Goal: Information Seeking & Learning: Learn about a topic

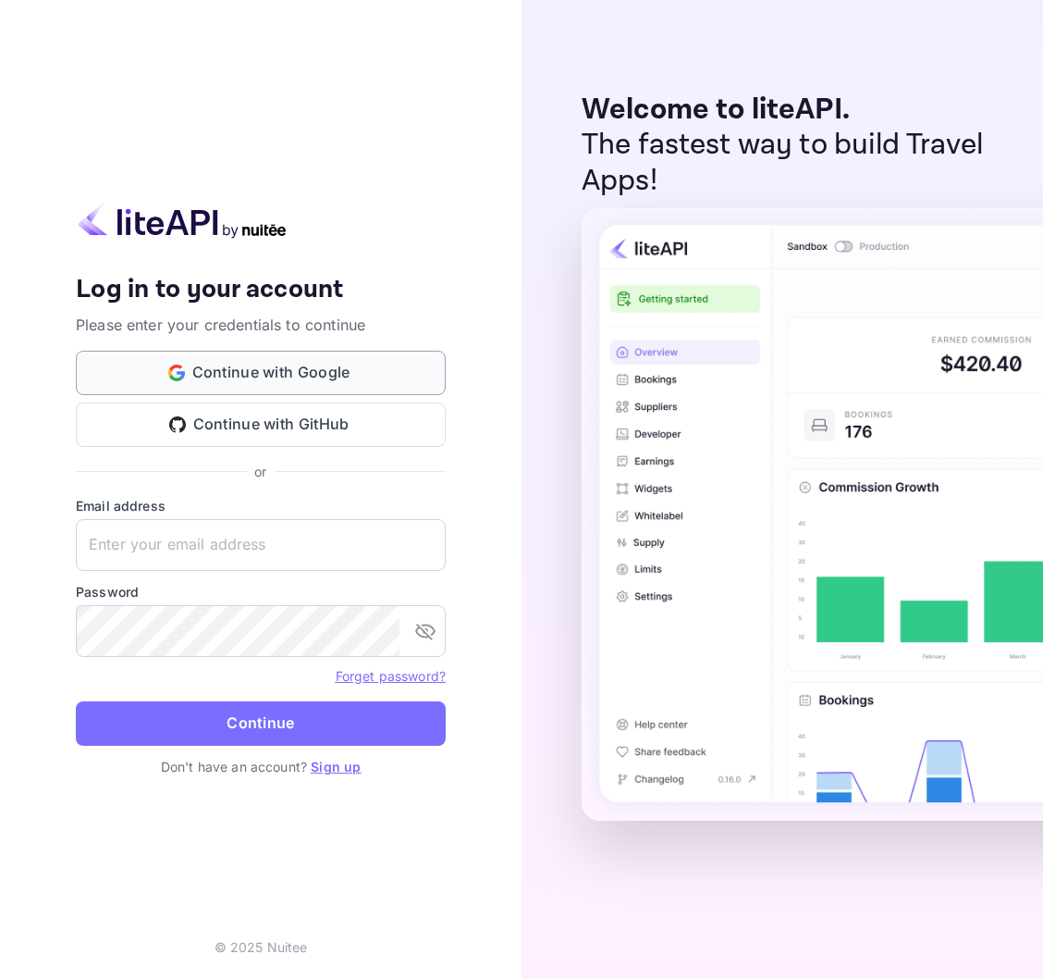
click at [360, 372] on button "Continue with Google" at bounding box center [261, 373] width 370 height 44
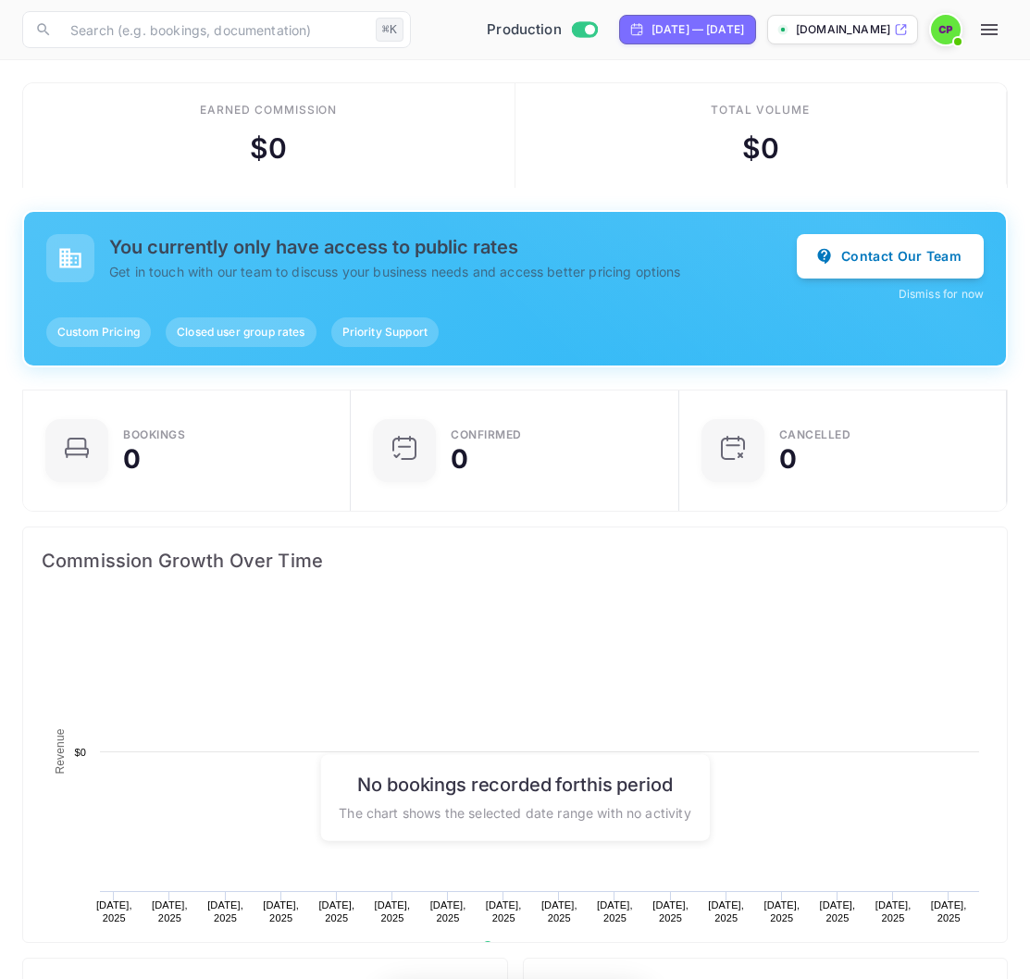
scroll to position [287, 469]
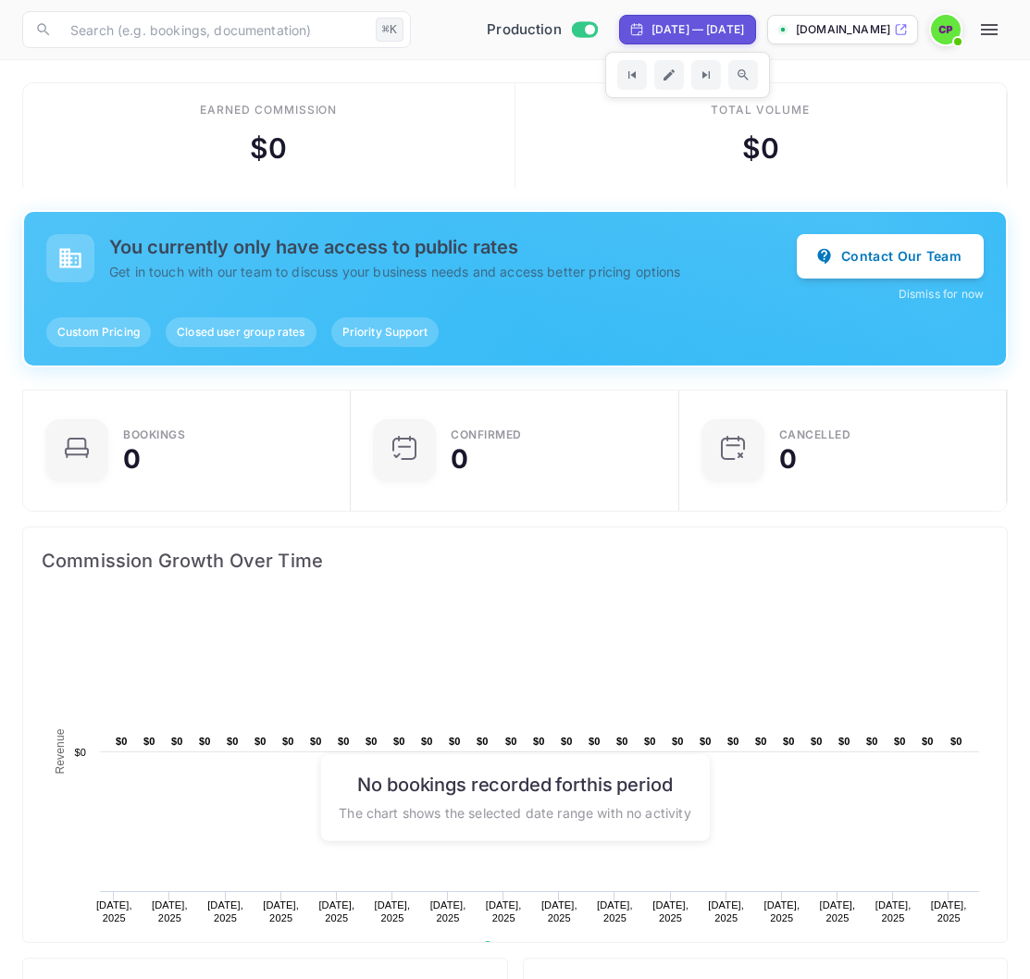
click at [997, 26] on icon "button" at bounding box center [989, 29] width 22 height 22
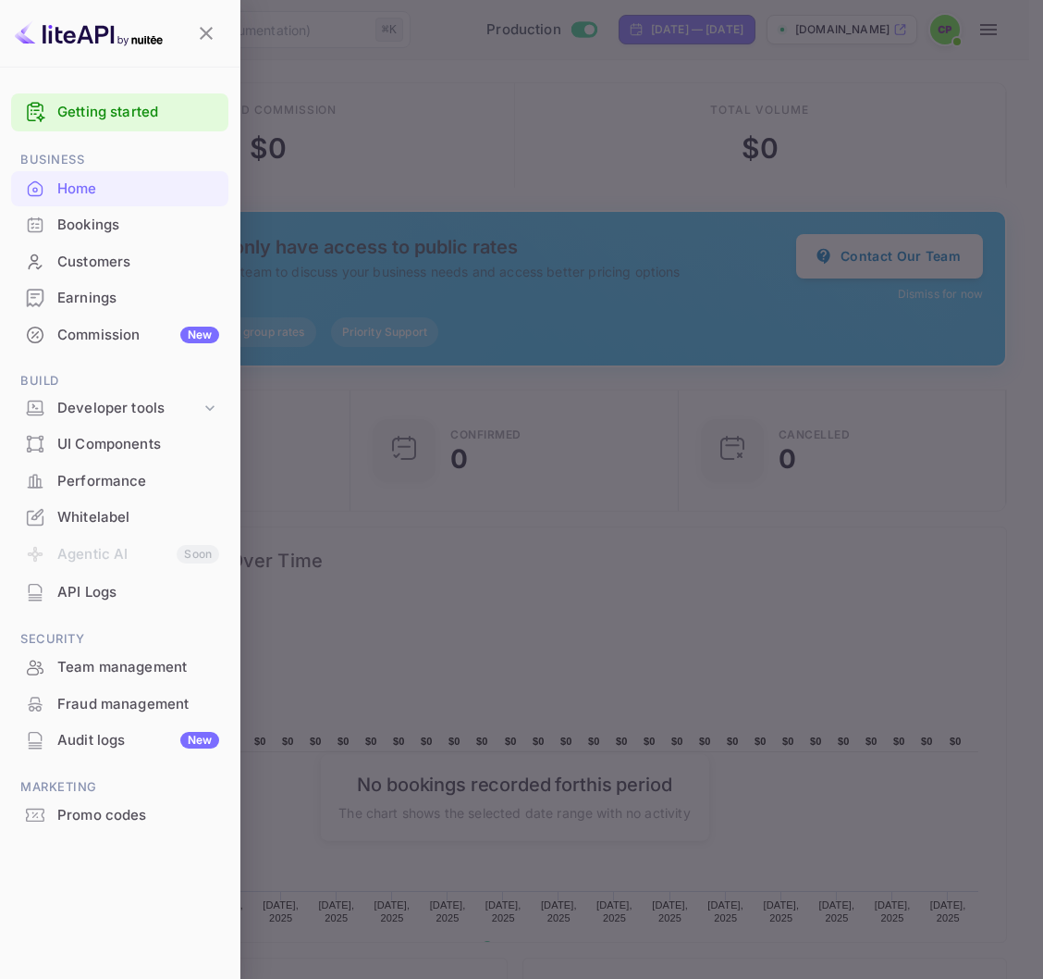
click at [142, 320] on div "Commission New" at bounding box center [119, 335] width 217 height 36
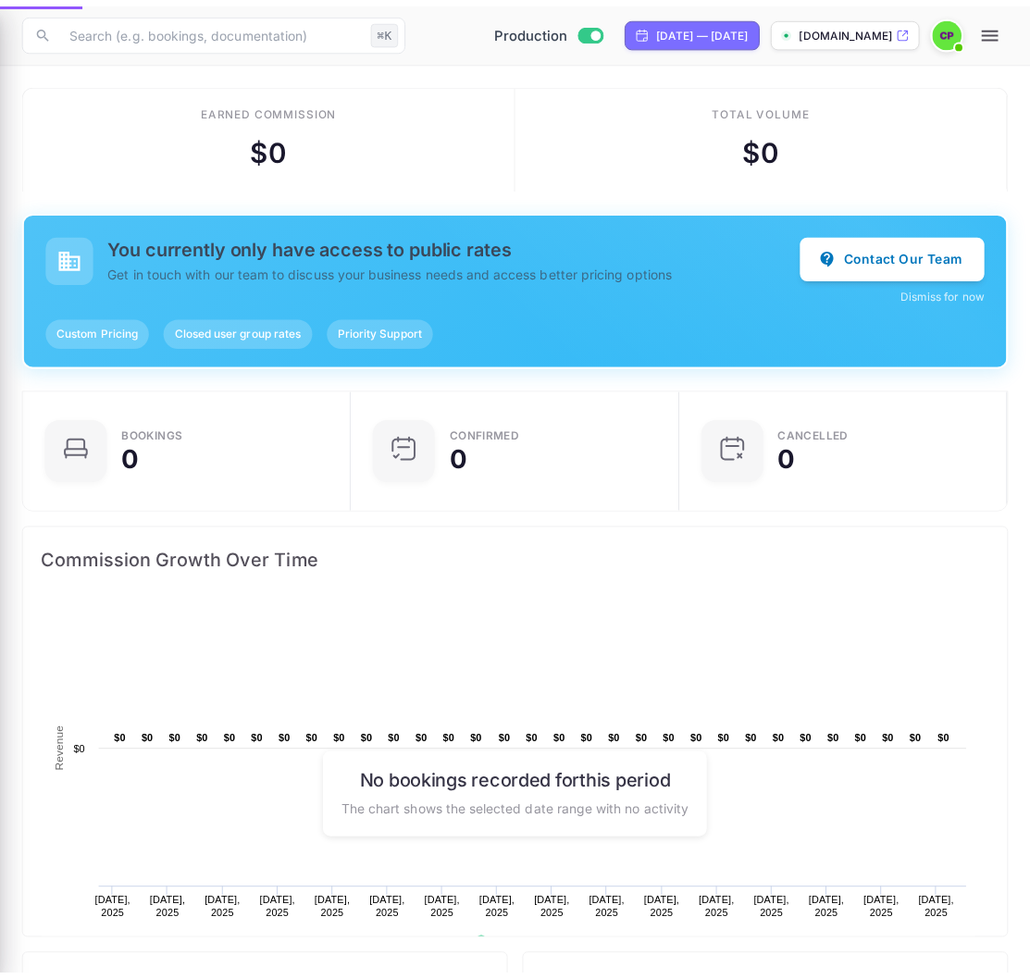
scroll to position [15, 15]
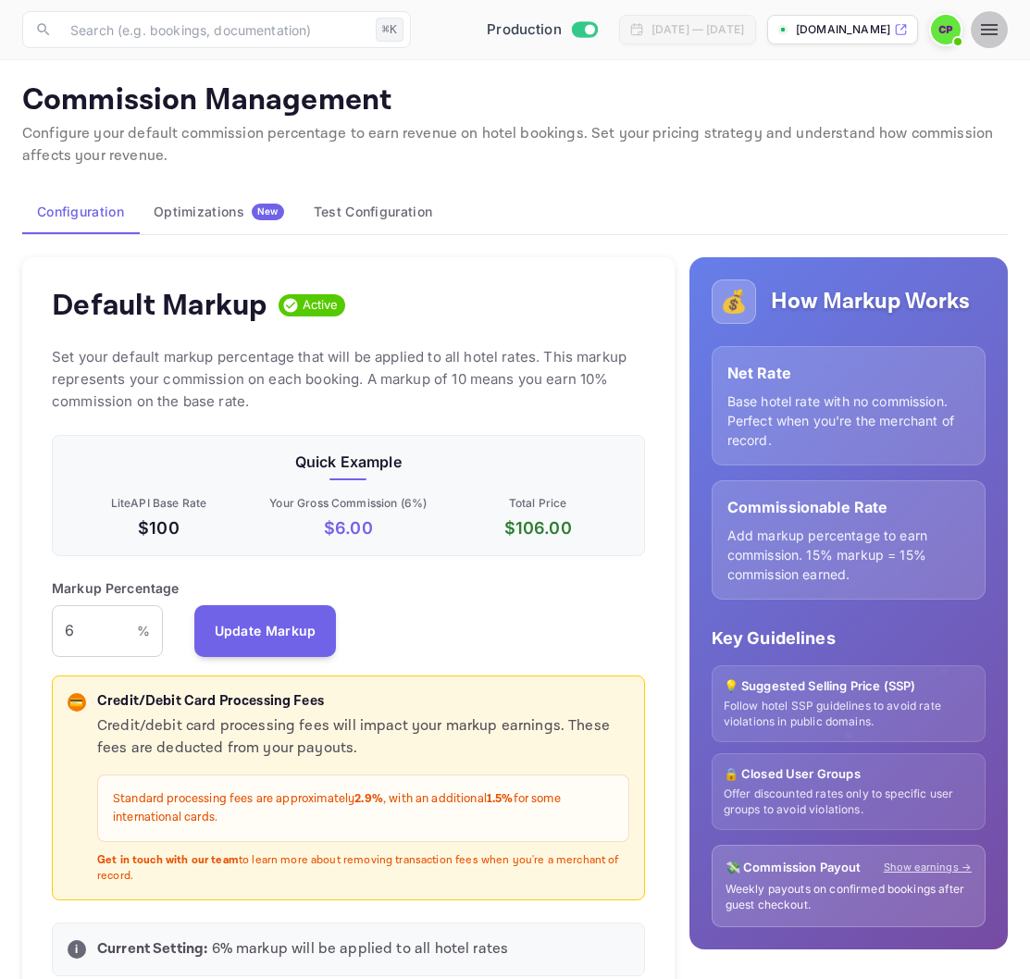
click at [993, 35] on icon "button" at bounding box center [989, 29] width 22 height 22
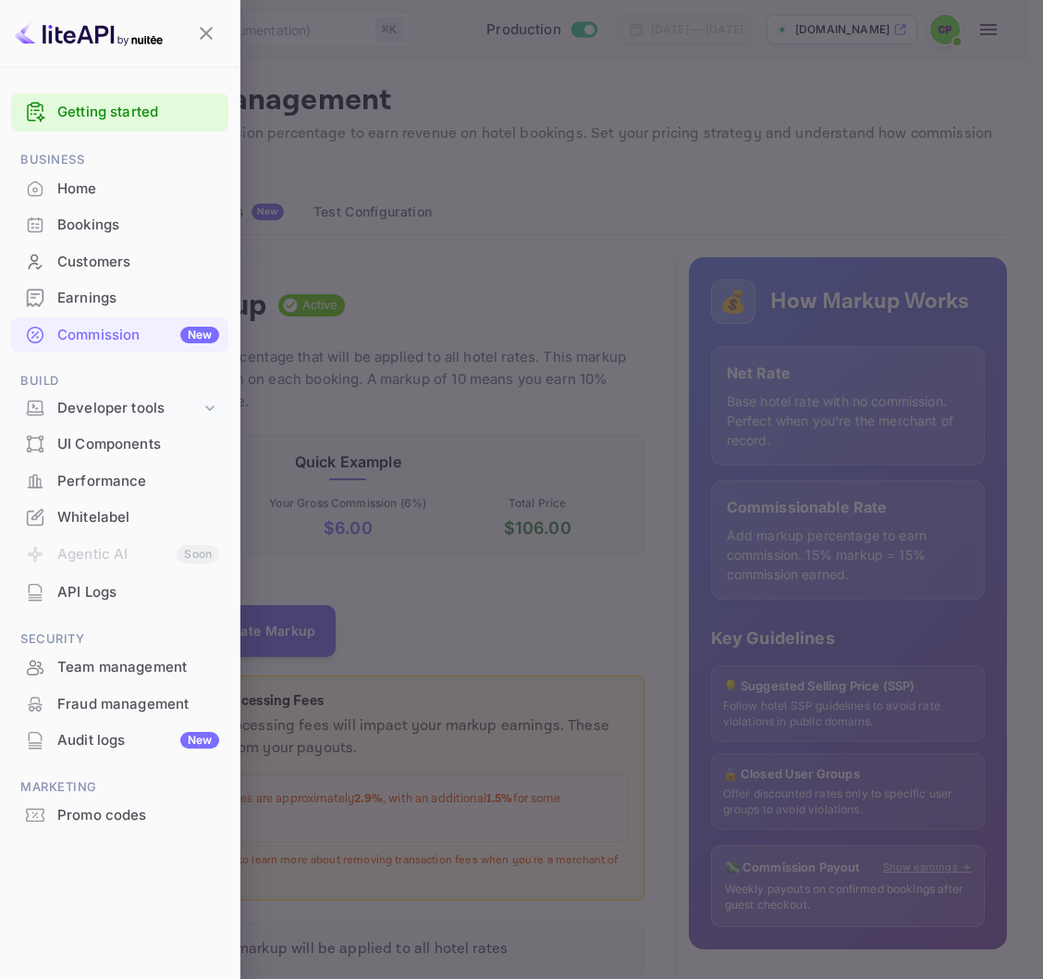
click at [124, 407] on div "Developer tools" at bounding box center [128, 408] width 143 height 21
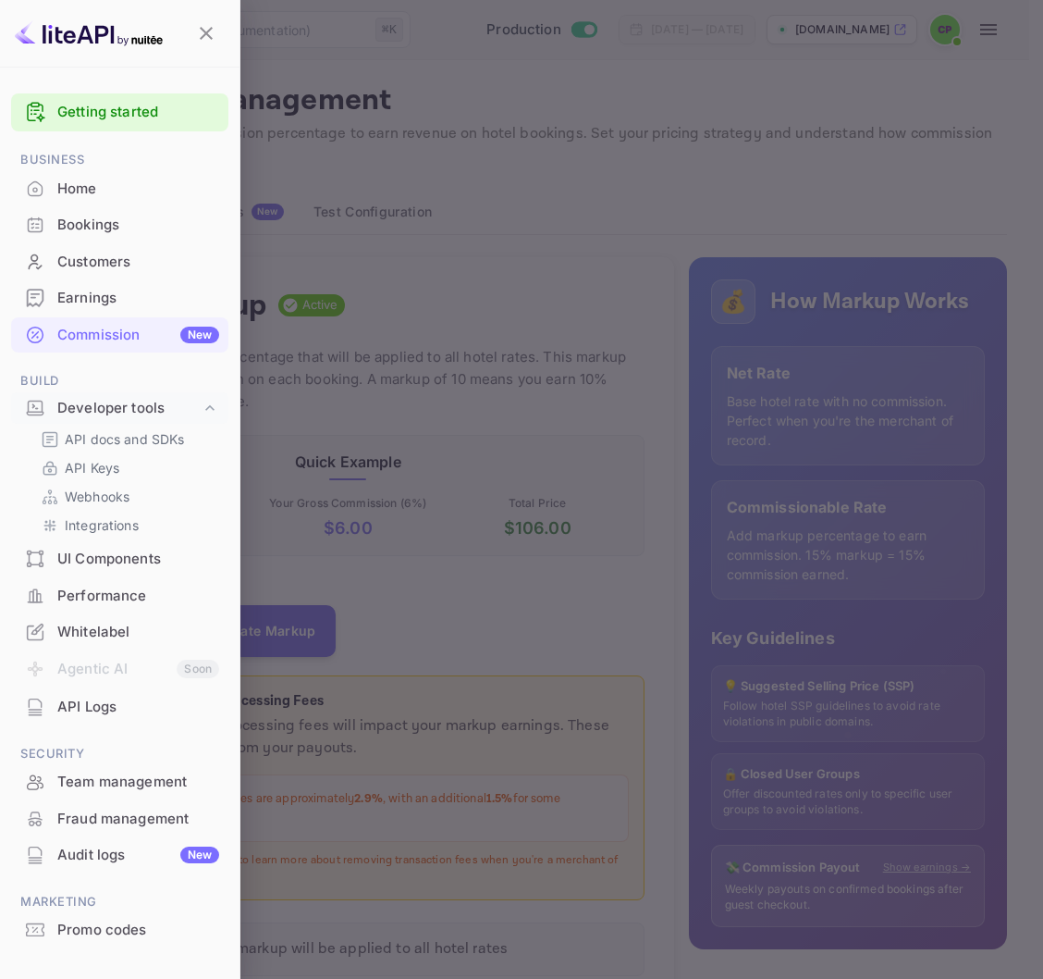
click at [144, 598] on div "Performance" at bounding box center [138, 596] width 162 height 21
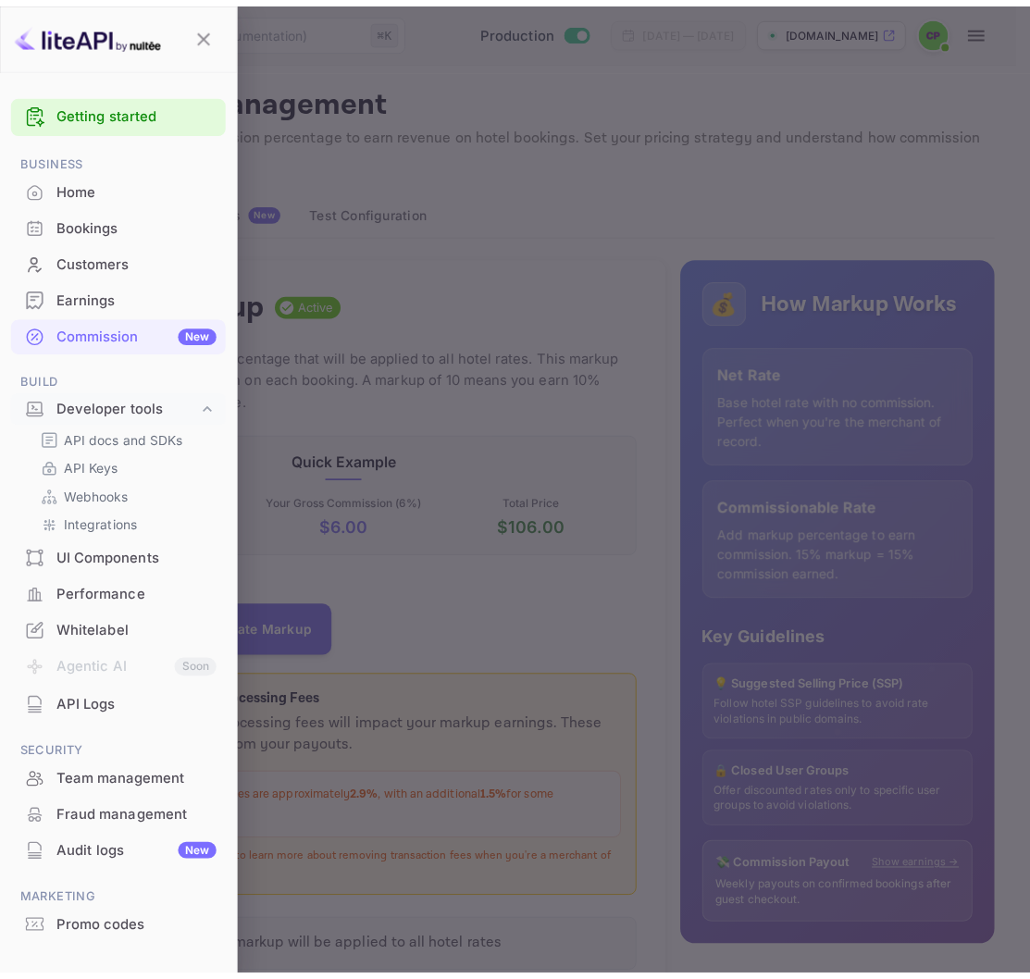
scroll to position [15, 15]
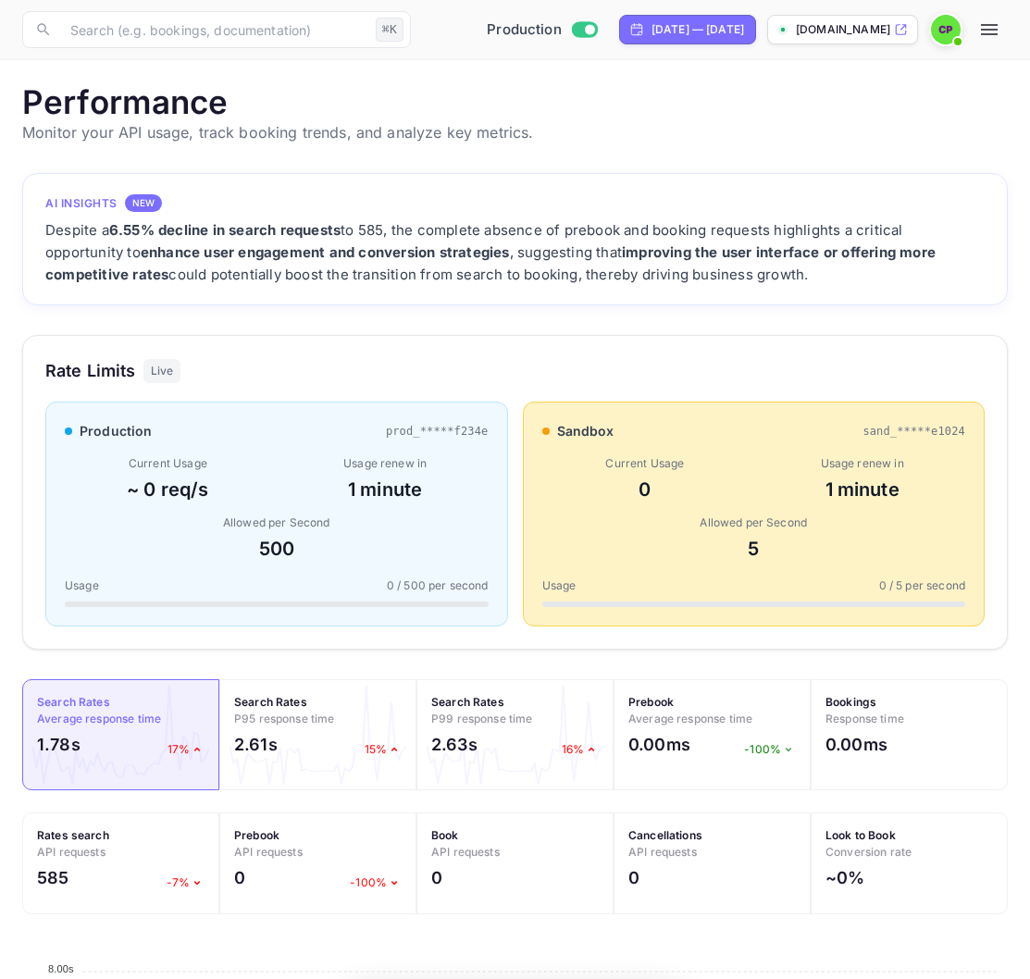
scroll to position [462, 971]
click at [991, 30] on icon "button" at bounding box center [988, 29] width 17 height 11
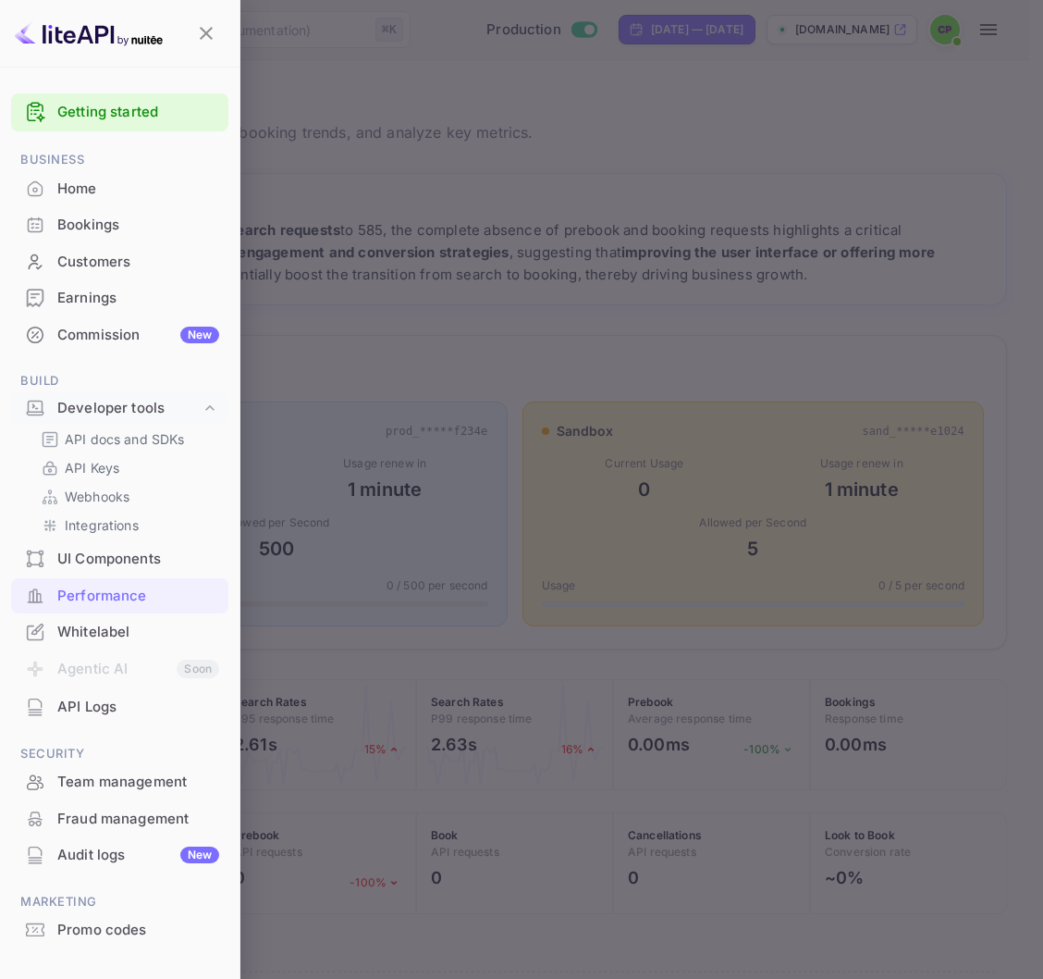
click at [915, 215] on div at bounding box center [521, 489] width 1043 height 979
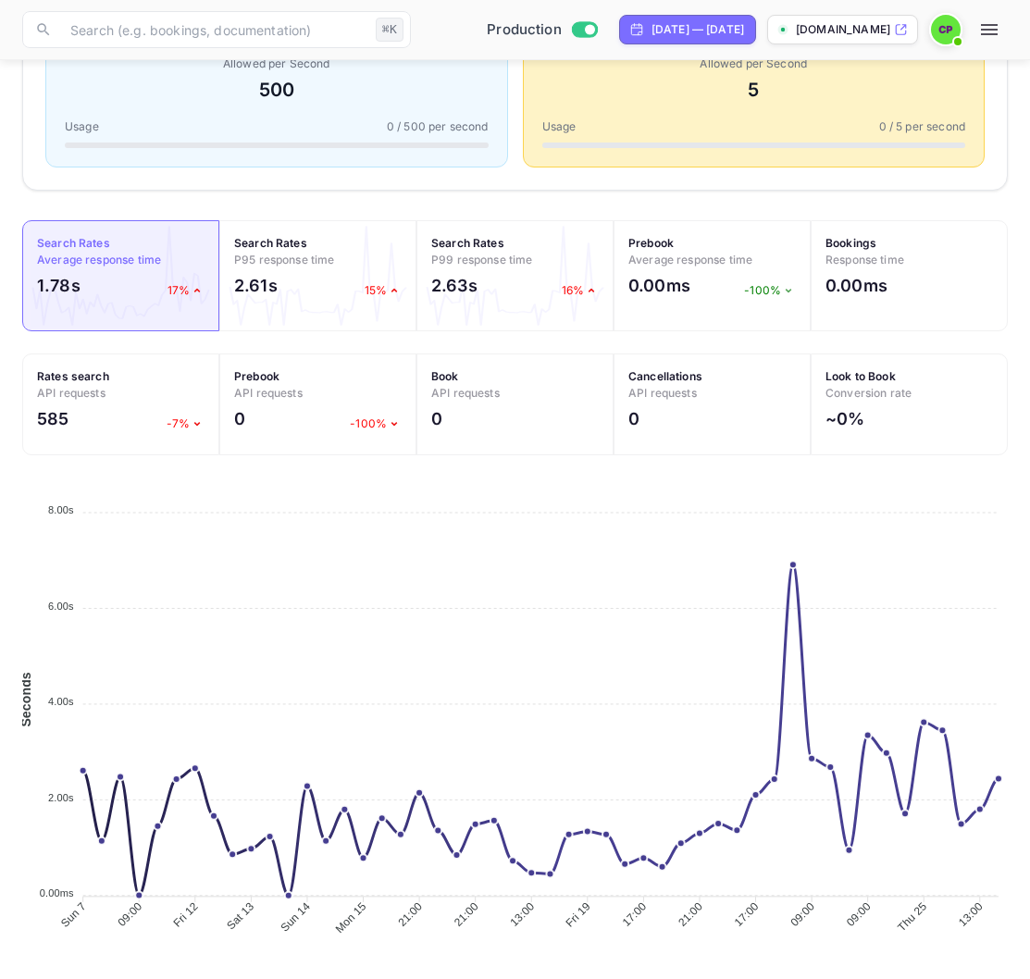
scroll to position [463, 0]
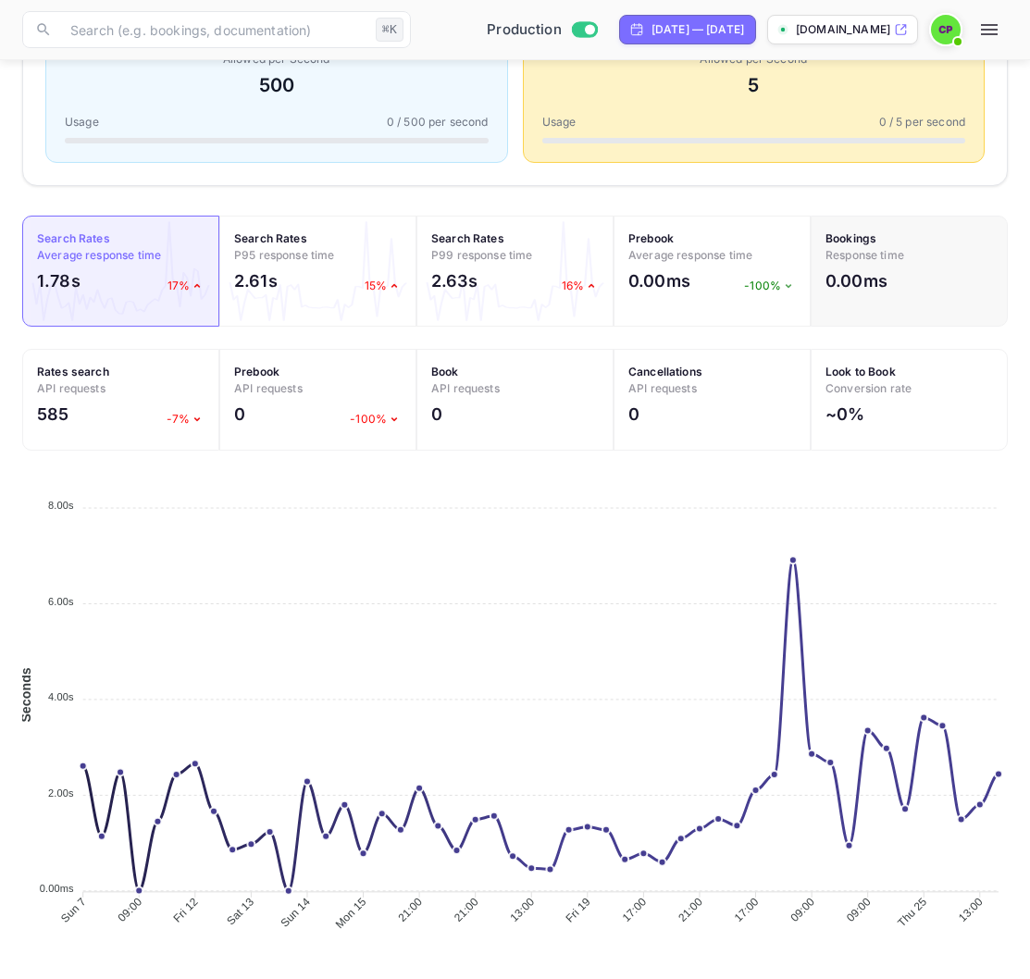
click at [915, 224] on div "Bookings Response time 0.00ms" at bounding box center [908, 271] width 197 height 111
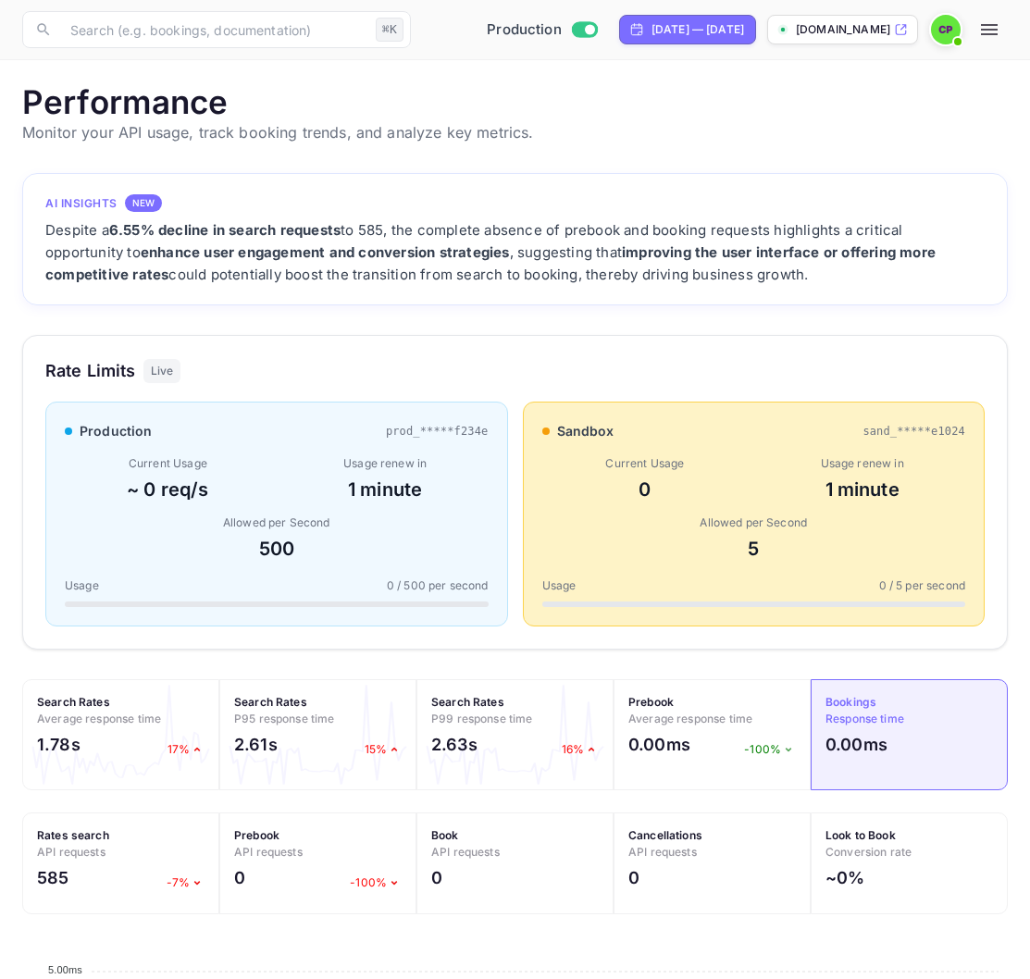
click at [982, 15] on button "button" at bounding box center [988, 29] width 37 height 37
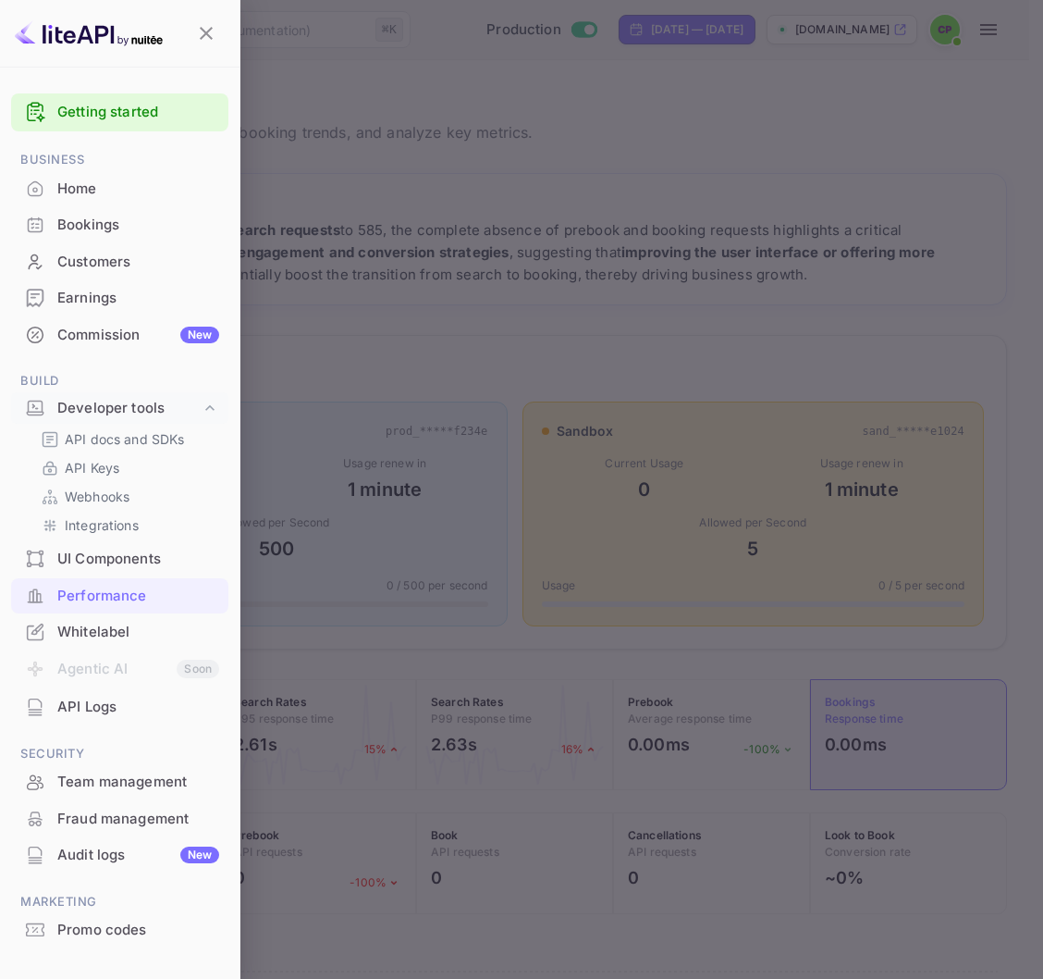
click at [63, 265] on div "Customers" at bounding box center [138, 262] width 162 height 21
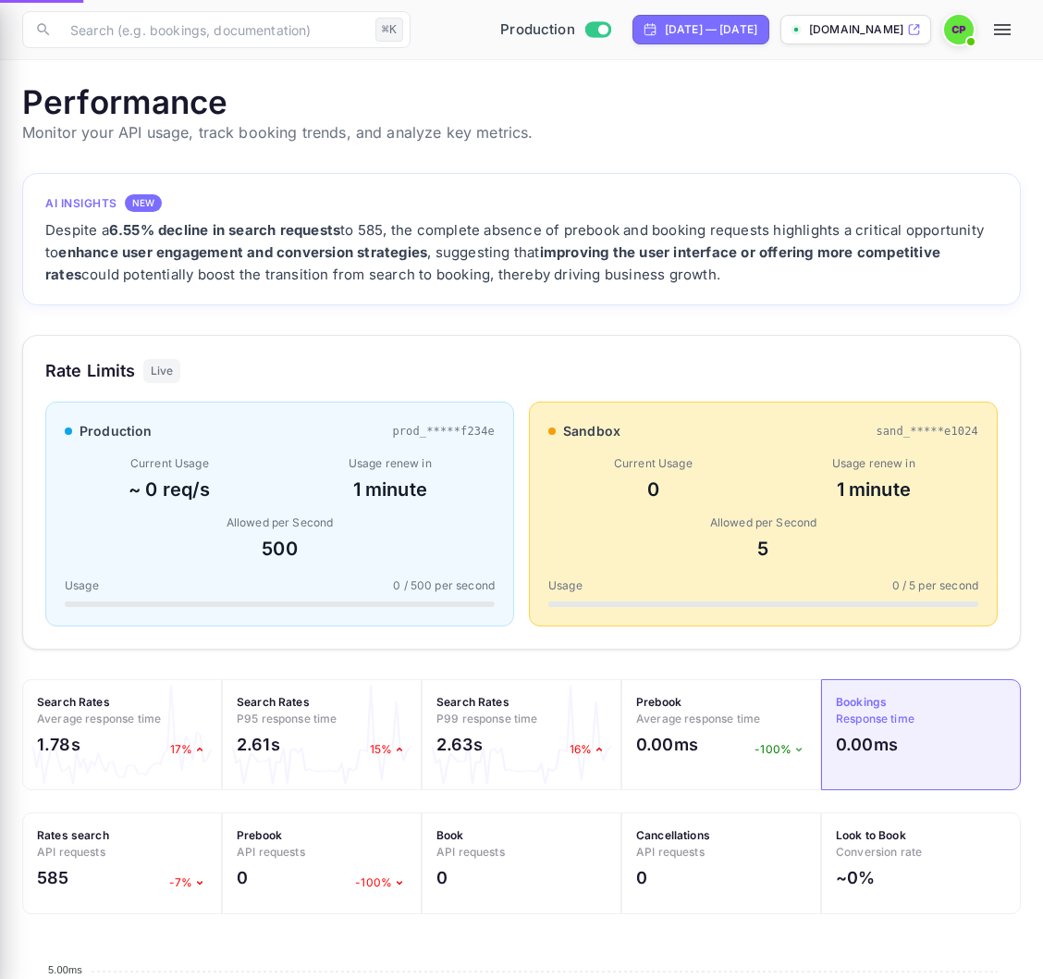
scroll to position [15, 15]
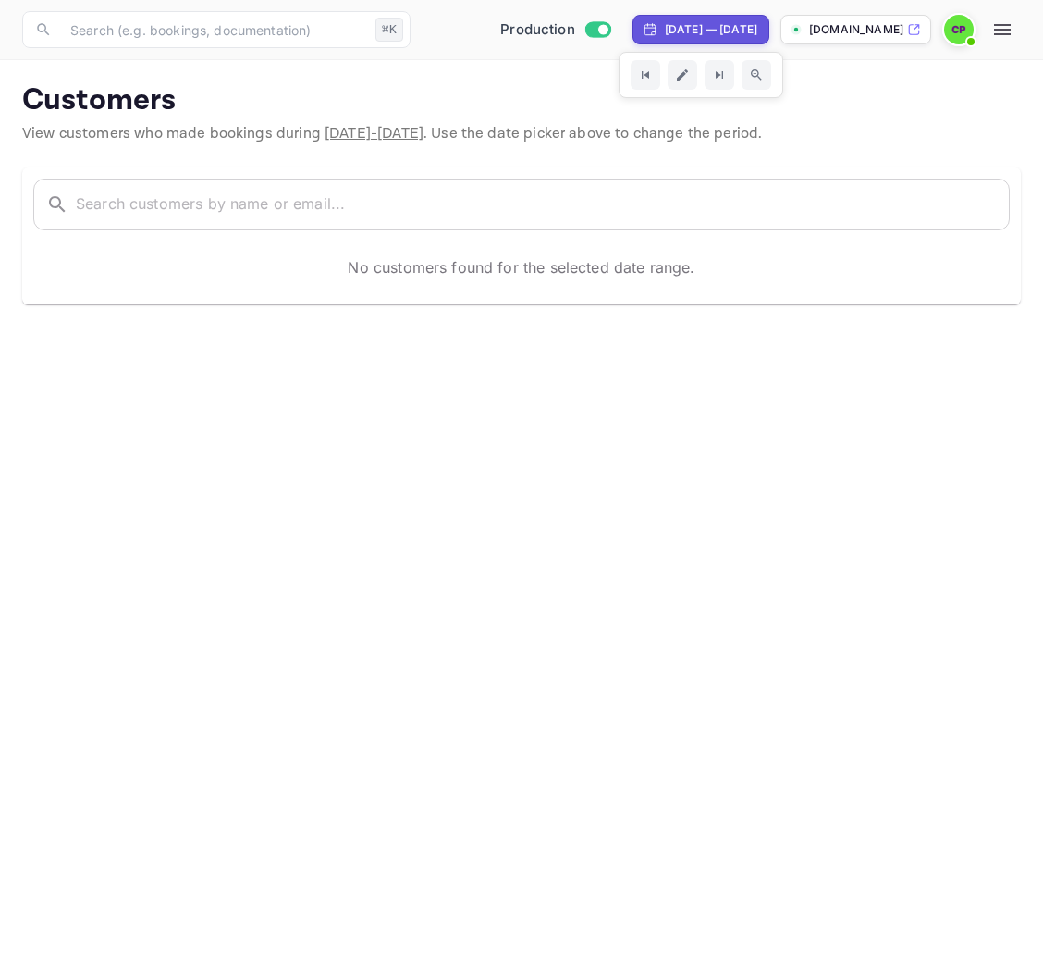
click at [1001, 30] on icon "button" at bounding box center [1002, 29] width 17 height 11
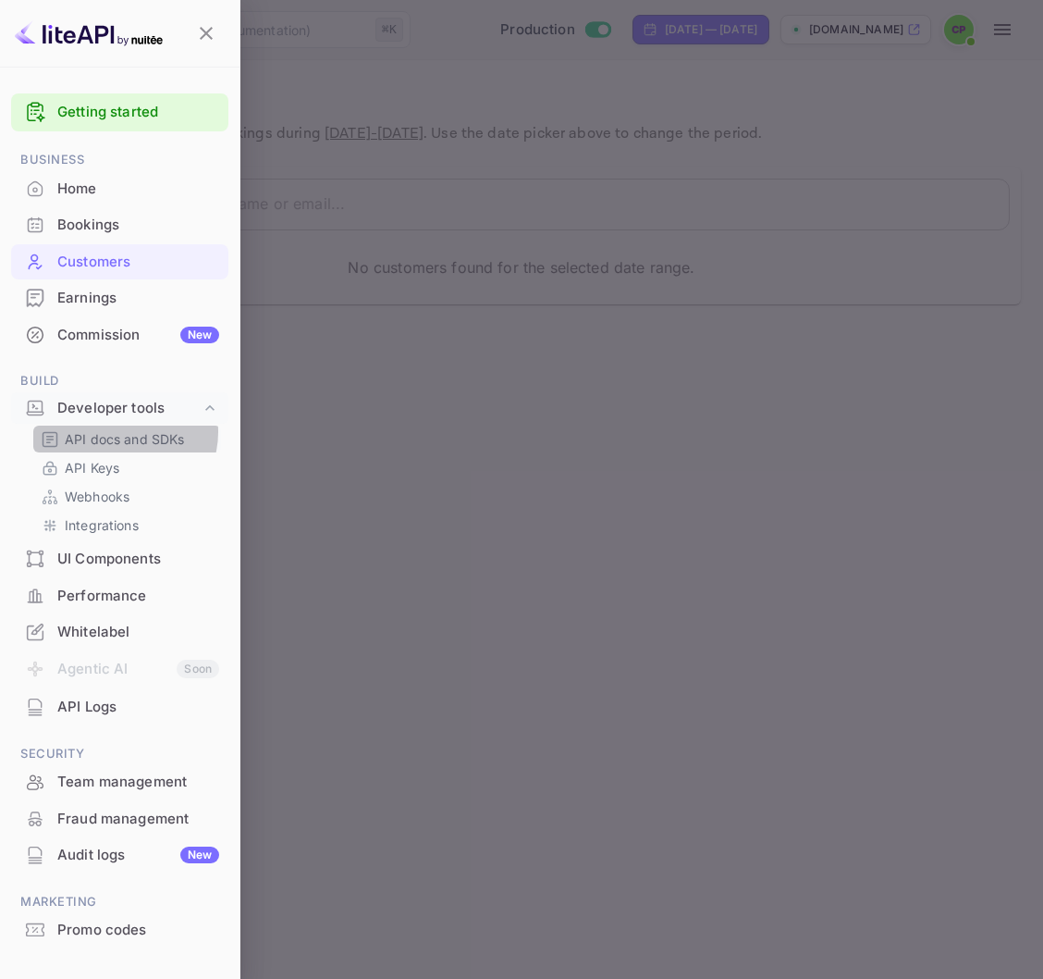
click at [119, 432] on p "API docs and SDKs" at bounding box center [125, 438] width 120 height 19
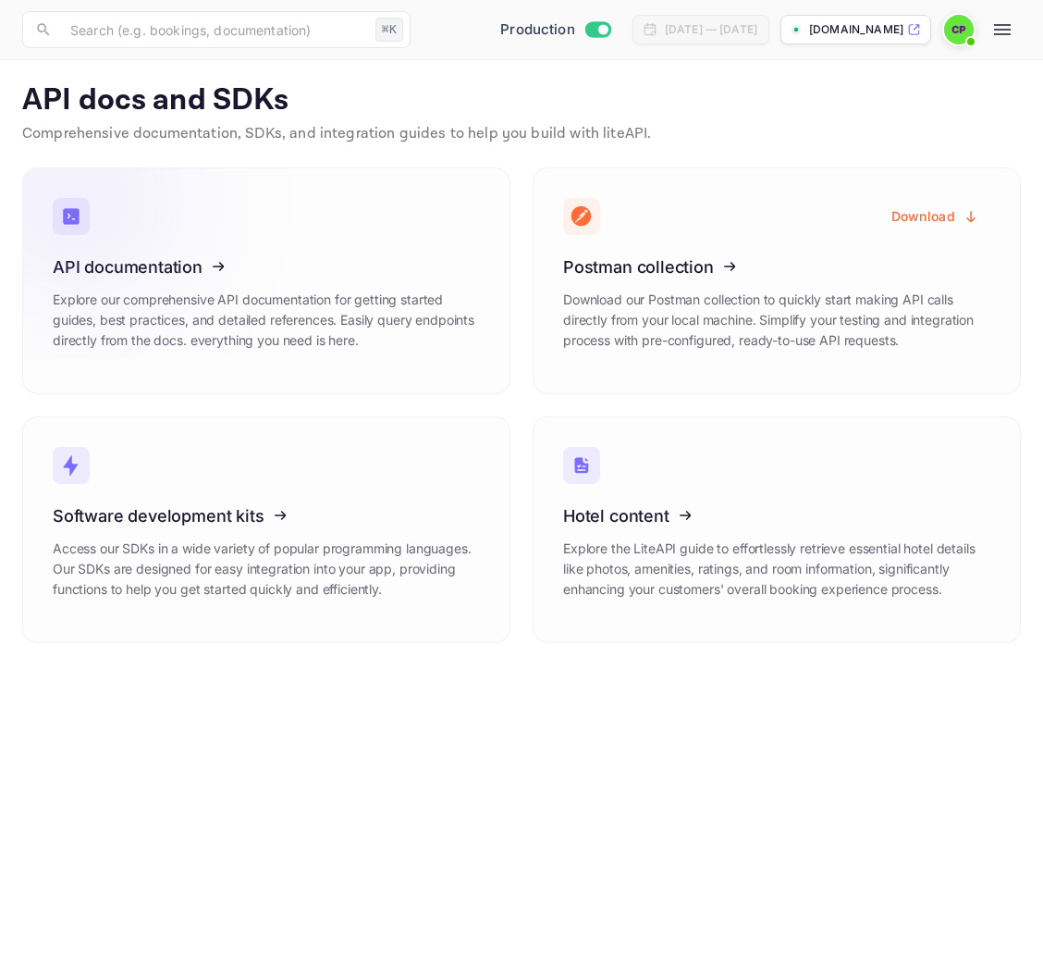
click at [274, 200] on icon at bounding box center [167, 263] width 288 height 191
